Goal: Task Accomplishment & Management: Manage account settings

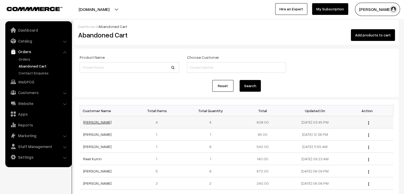
click at [97, 122] on link "Anjana C S" at bounding box center [97, 122] width 28 height 5
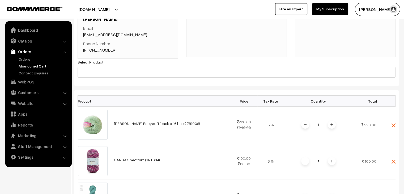
scroll to position [48, 0]
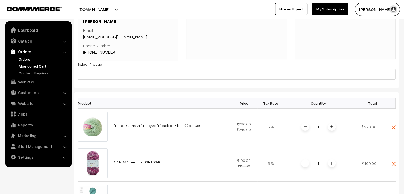
click at [23, 57] on link "Orders" at bounding box center [43, 59] width 53 height 6
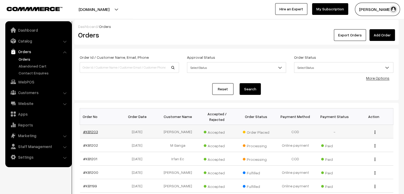
click at [90, 129] on link "#KB1203" at bounding box center [90, 131] width 15 height 5
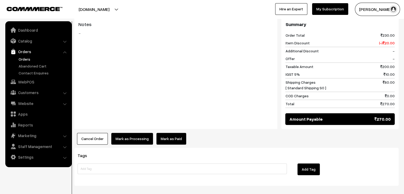
scroll to position [275, 0]
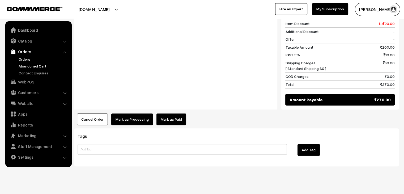
click at [46, 65] on link "Abandoned Cart" at bounding box center [43, 66] width 53 height 6
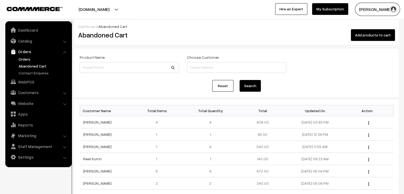
click at [27, 59] on link "Orders" at bounding box center [43, 59] width 53 height 6
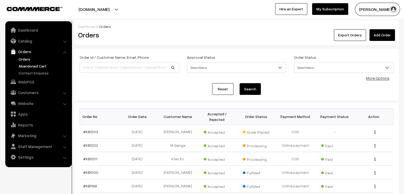
click at [25, 67] on link "Abandoned Cart" at bounding box center [43, 66] width 53 height 6
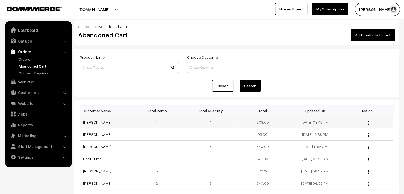
click at [87, 121] on link "Anjana C S" at bounding box center [97, 122] width 28 height 5
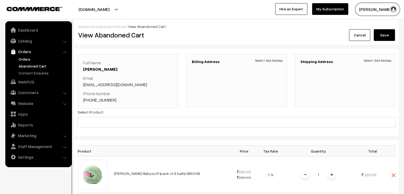
click at [27, 57] on link "Orders" at bounding box center [43, 59] width 53 height 6
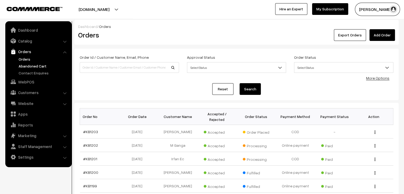
click at [30, 65] on link "Abandoned Cart" at bounding box center [43, 66] width 53 height 6
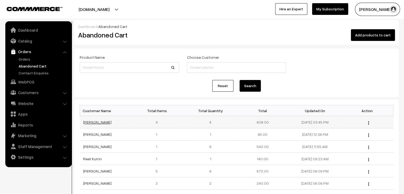
click at [91, 123] on link "[PERSON_NAME]" at bounding box center [97, 122] width 28 height 5
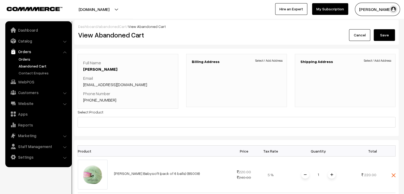
click at [25, 59] on link "Orders" at bounding box center [43, 59] width 53 height 6
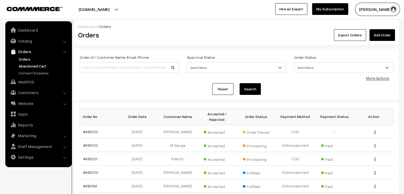
click at [27, 65] on link "Abandoned Cart" at bounding box center [43, 66] width 53 height 6
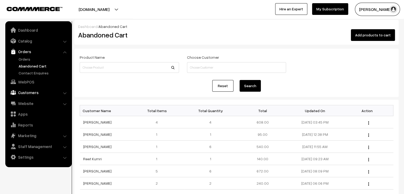
click at [32, 94] on link "Customers" at bounding box center [38, 93] width 63 height 10
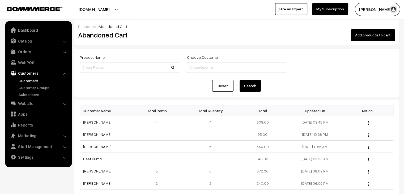
click at [34, 81] on link "Customers" at bounding box center [43, 81] width 53 height 6
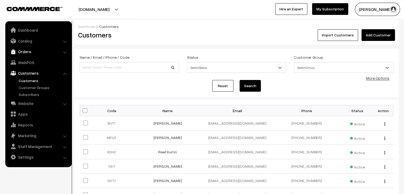
click at [44, 51] on link "Orders" at bounding box center [38, 52] width 63 height 10
click at [25, 59] on link "Orders" at bounding box center [43, 59] width 53 height 6
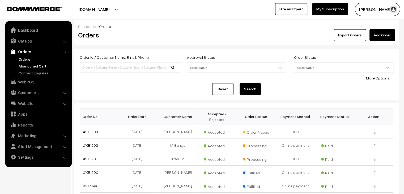
click at [41, 63] on link "Abandoned Cart" at bounding box center [43, 66] width 53 height 6
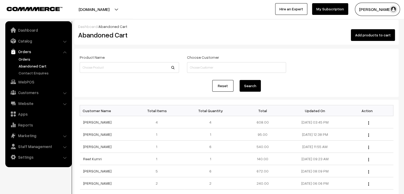
click at [40, 58] on link "Orders" at bounding box center [43, 59] width 53 height 6
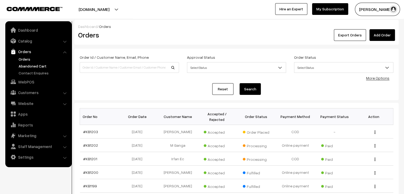
click at [31, 65] on link "Abandoned Cart" at bounding box center [43, 66] width 53 height 6
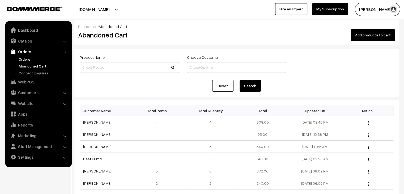
click at [24, 59] on link "Orders" at bounding box center [43, 59] width 53 height 6
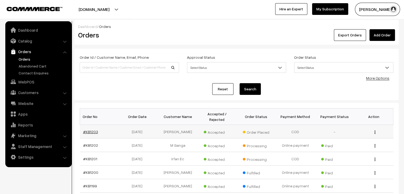
click at [89, 129] on link "#KB1203" at bounding box center [90, 131] width 15 height 5
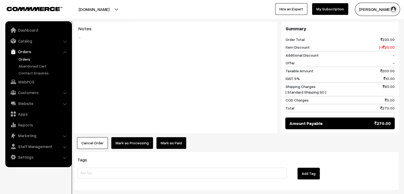
scroll to position [275, 0]
